Goal: Task Accomplishment & Management: Use online tool/utility

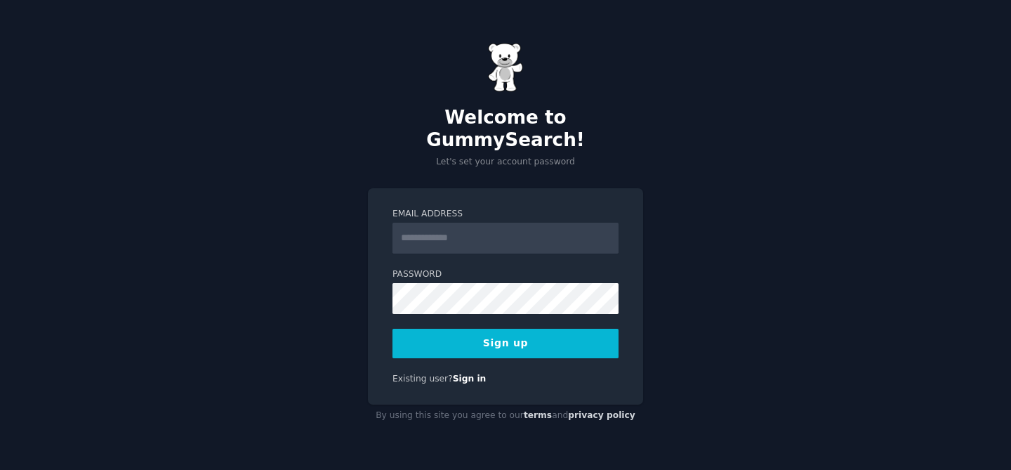
click at [410, 223] on input "Email Address" at bounding box center [506, 238] width 226 height 31
type input "**********"
click at [487, 336] on button "Sign up" at bounding box center [506, 344] width 226 height 30
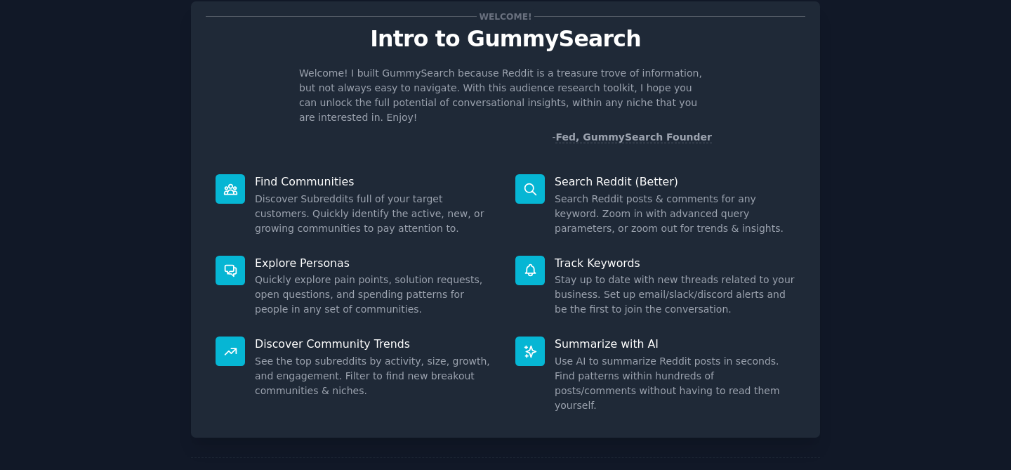
scroll to position [79, 0]
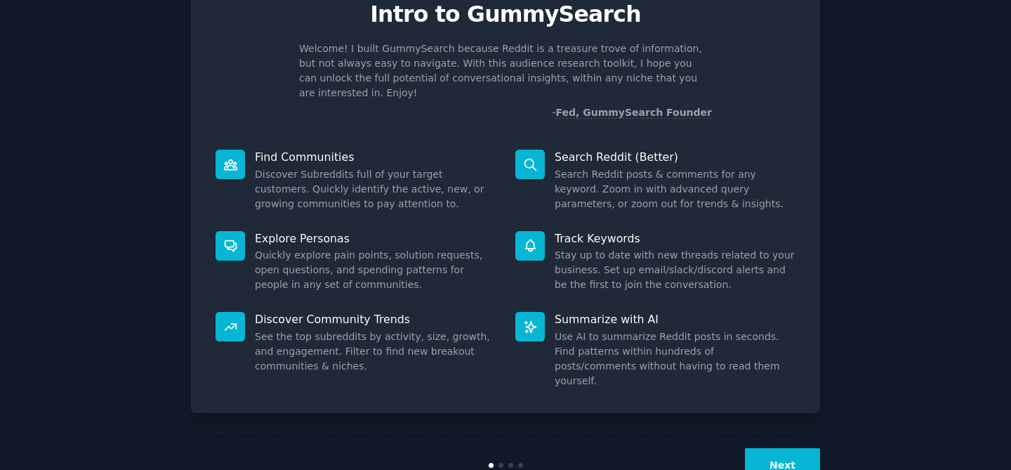
click at [778, 448] on button "Next" at bounding box center [782, 465] width 75 height 34
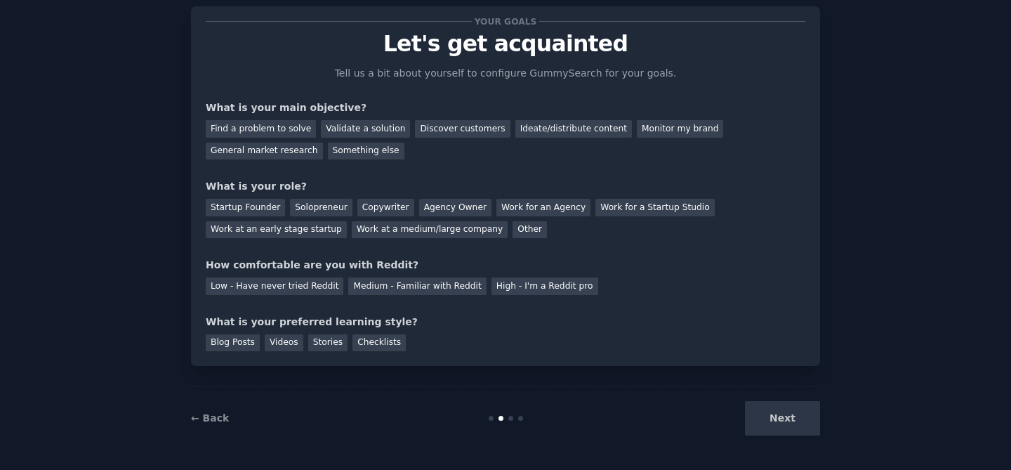
scroll to position [33, 0]
click at [271, 131] on div "Find a problem to solve" at bounding box center [261, 129] width 110 height 18
click at [655, 129] on div "Monitor my brand" at bounding box center [680, 129] width 86 height 18
click at [294, 129] on div "Find a problem to solve" at bounding box center [261, 129] width 110 height 18
click at [774, 419] on div "Next" at bounding box center [715, 418] width 210 height 34
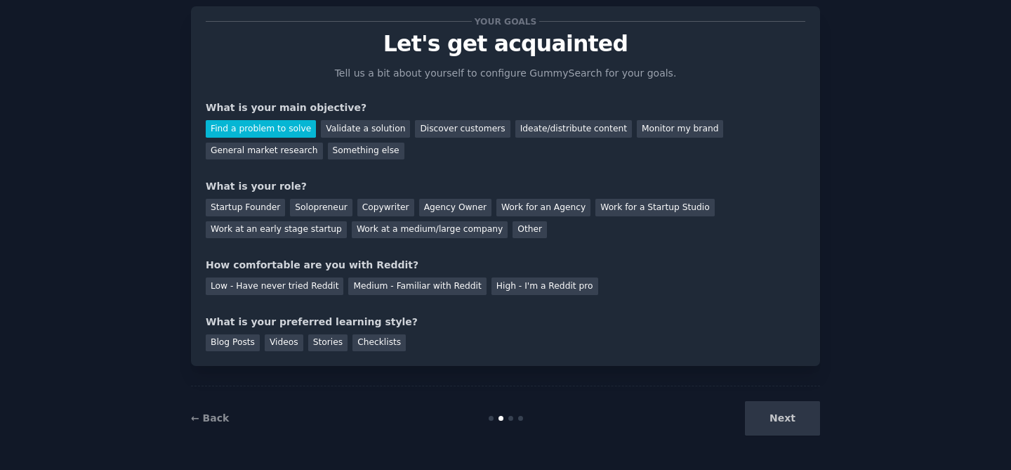
click at [774, 423] on div "Next" at bounding box center [715, 418] width 210 height 34
click at [284, 235] on div "Work at an early stage startup" at bounding box center [276, 230] width 141 height 18
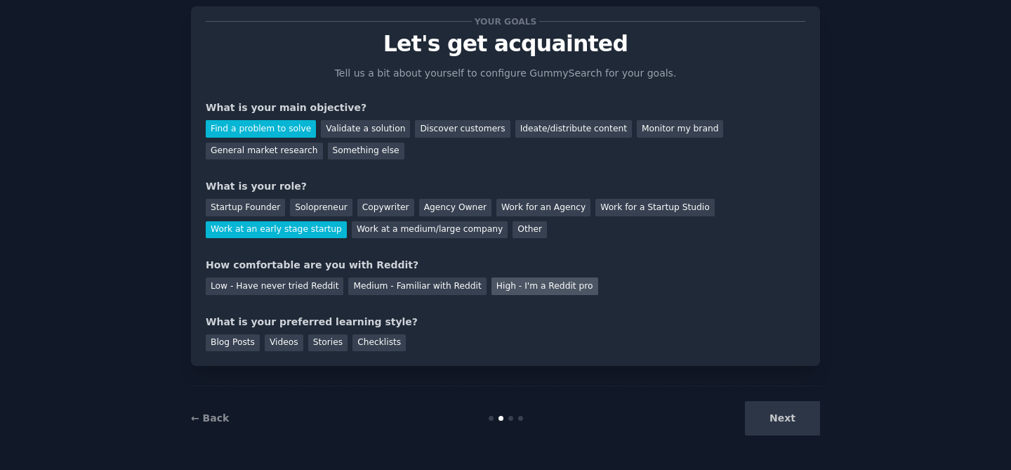
click at [492, 284] on div "High - I'm a Reddit pro" at bounding box center [545, 286] width 107 height 18
click at [290, 344] on div "Videos" at bounding box center [284, 343] width 39 height 18
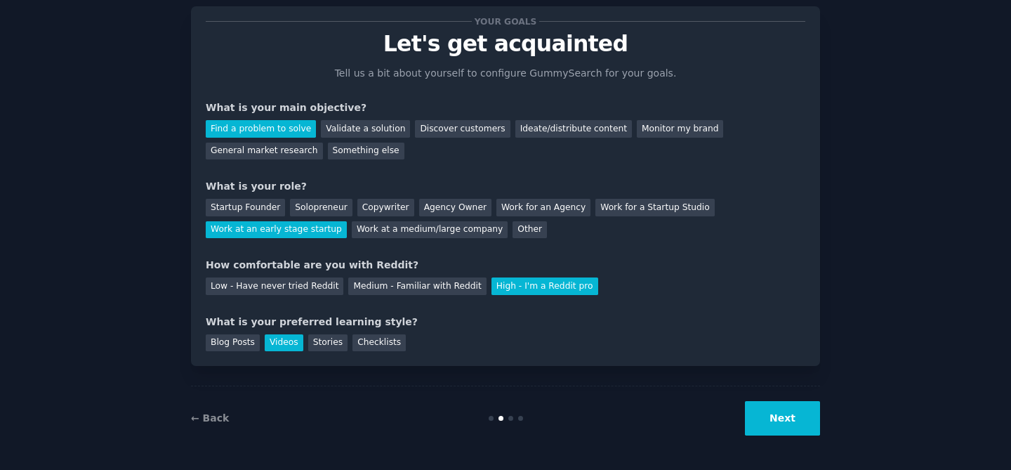
click at [781, 424] on button "Next" at bounding box center [782, 418] width 75 height 34
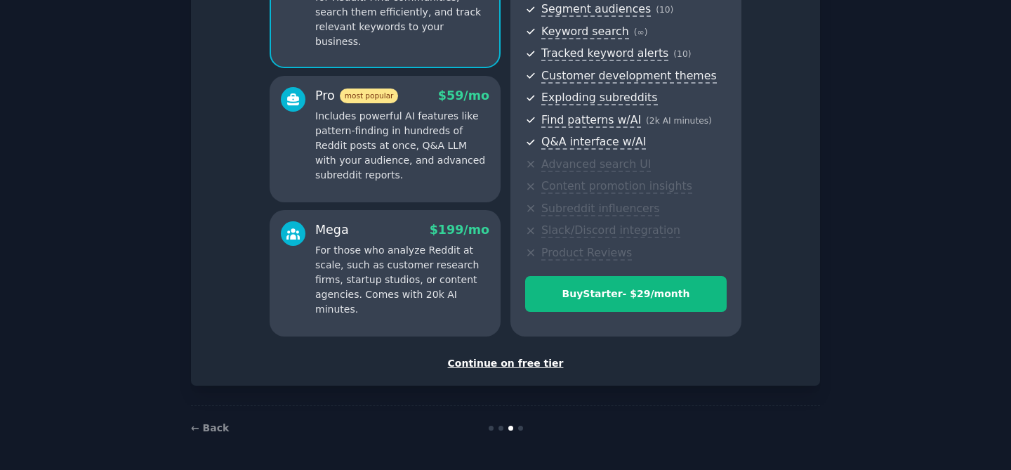
scroll to position [181, 0]
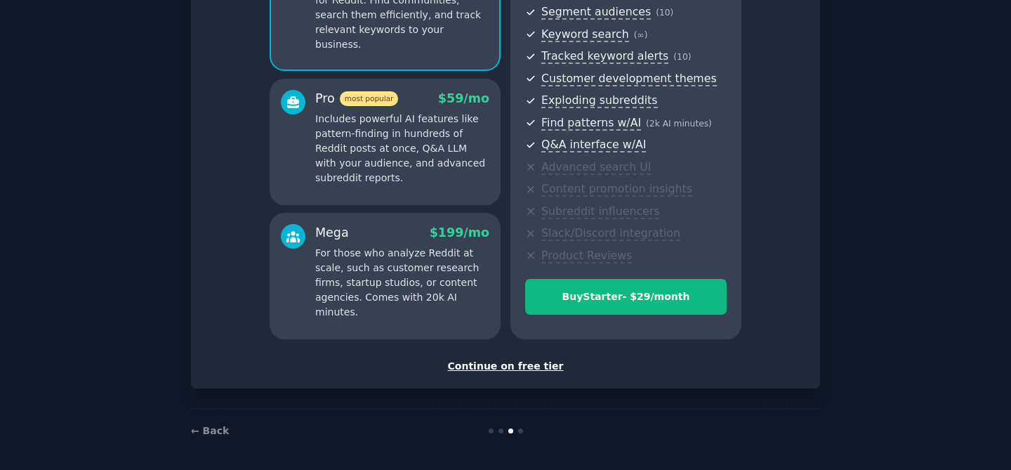
click at [513, 365] on div "Continue on free tier" at bounding box center [506, 366] width 600 height 15
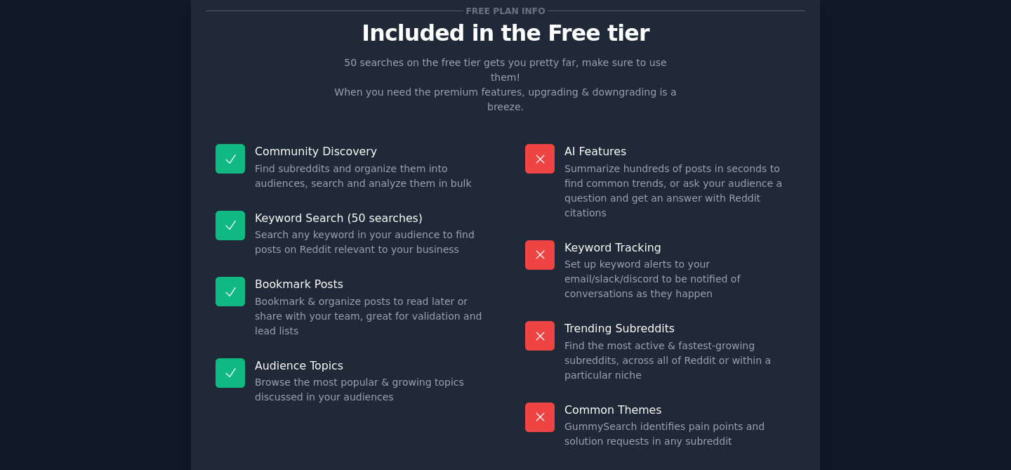
scroll to position [77, 0]
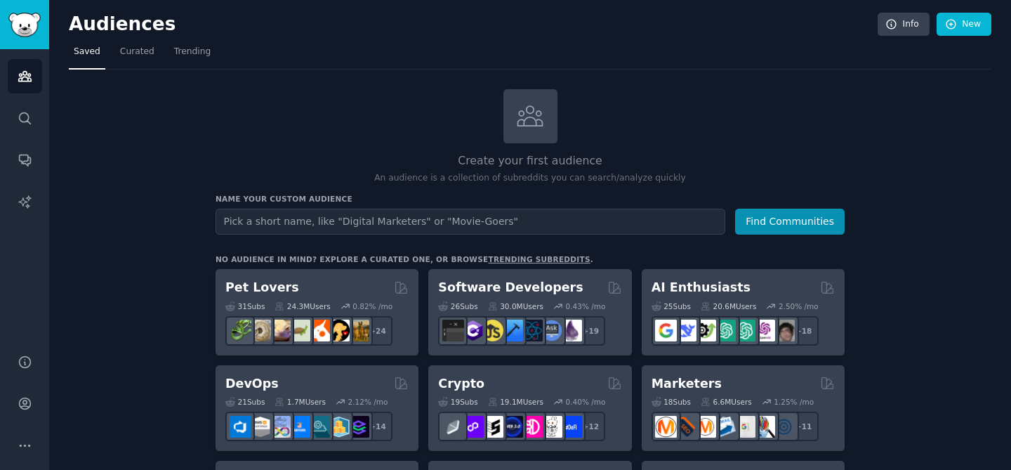
click at [391, 231] on input "text" at bounding box center [471, 222] width 510 height 26
click at [735, 209] on button "Find Communities" at bounding box center [790, 222] width 110 height 26
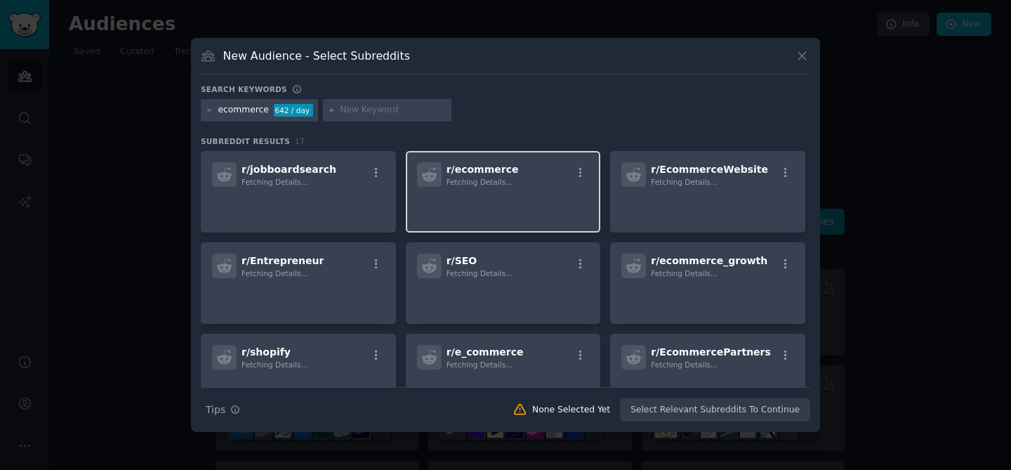
click at [491, 218] on p at bounding box center [503, 207] width 173 height 30
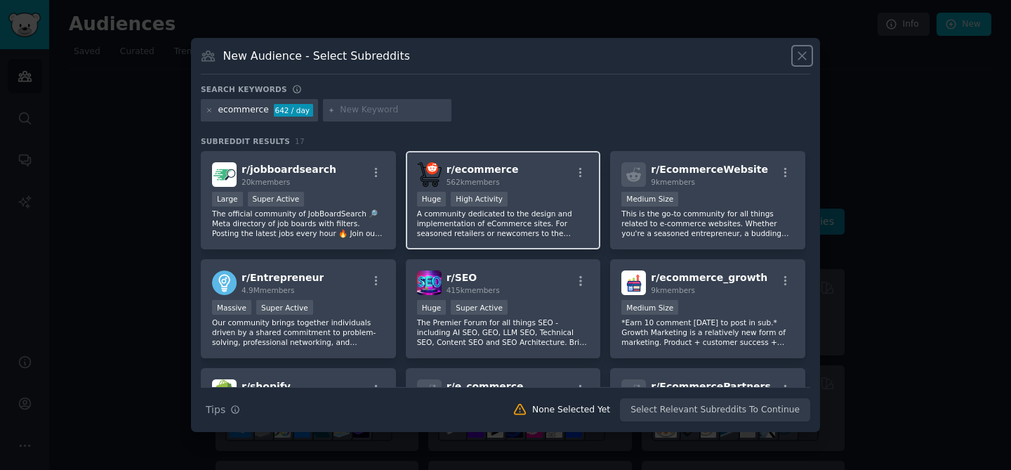
click at [804, 55] on icon at bounding box center [802, 55] width 15 height 15
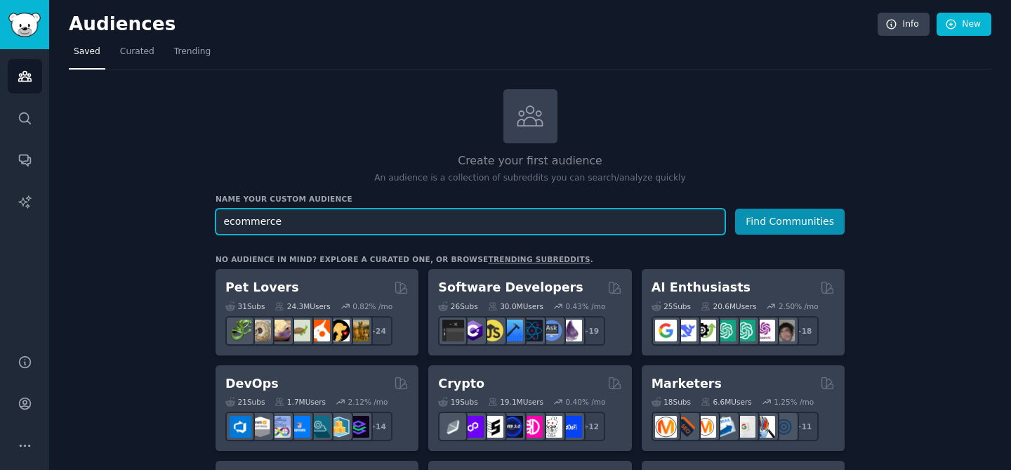
click at [473, 224] on input "ecommerce" at bounding box center [471, 222] width 510 height 26
type input "ecommerce b2b"
click at [735, 209] on button "Find Communities" at bounding box center [790, 222] width 110 height 26
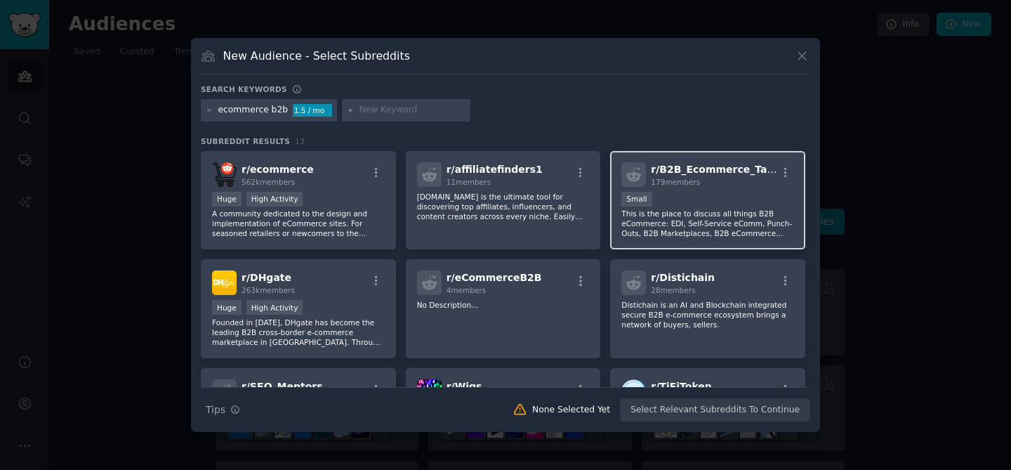
click at [718, 189] on div "r/ B2B_Ecommerce_Talk 179 members Small This is the place to discuss all things…" at bounding box center [707, 200] width 195 height 99
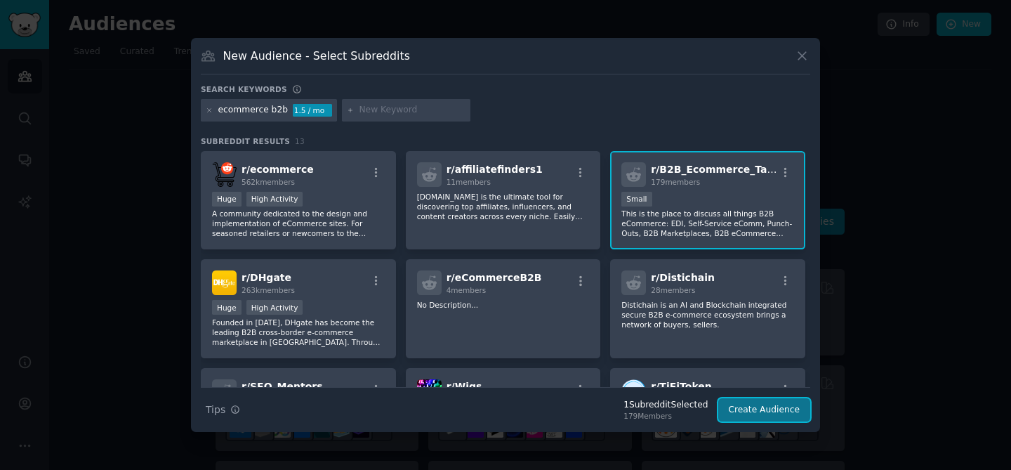
click at [760, 409] on button "Create Audience" at bounding box center [765, 410] width 93 height 24
